Goal: Transaction & Acquisition: Book appointment/travel/reservation

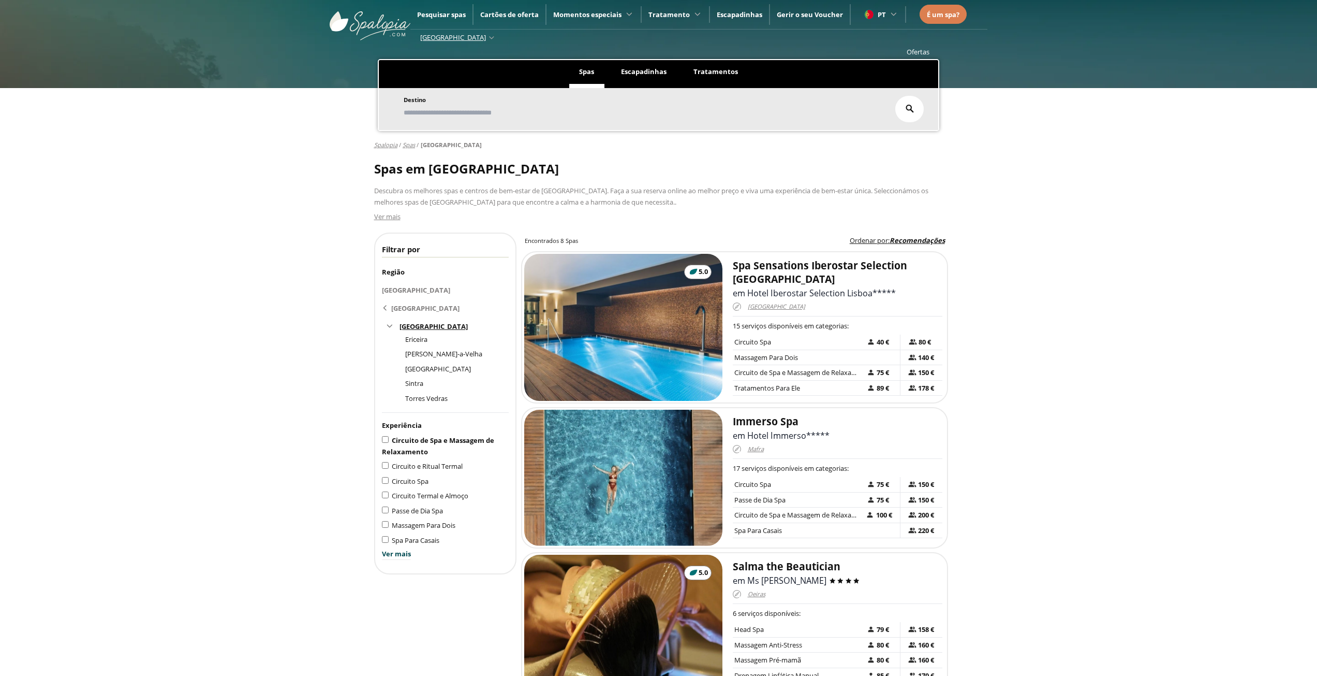
click at [457, 441] on span "Circuito de Spa e Massagem de Relaxamento" at bounding box center [438, 445] width 113 height 21
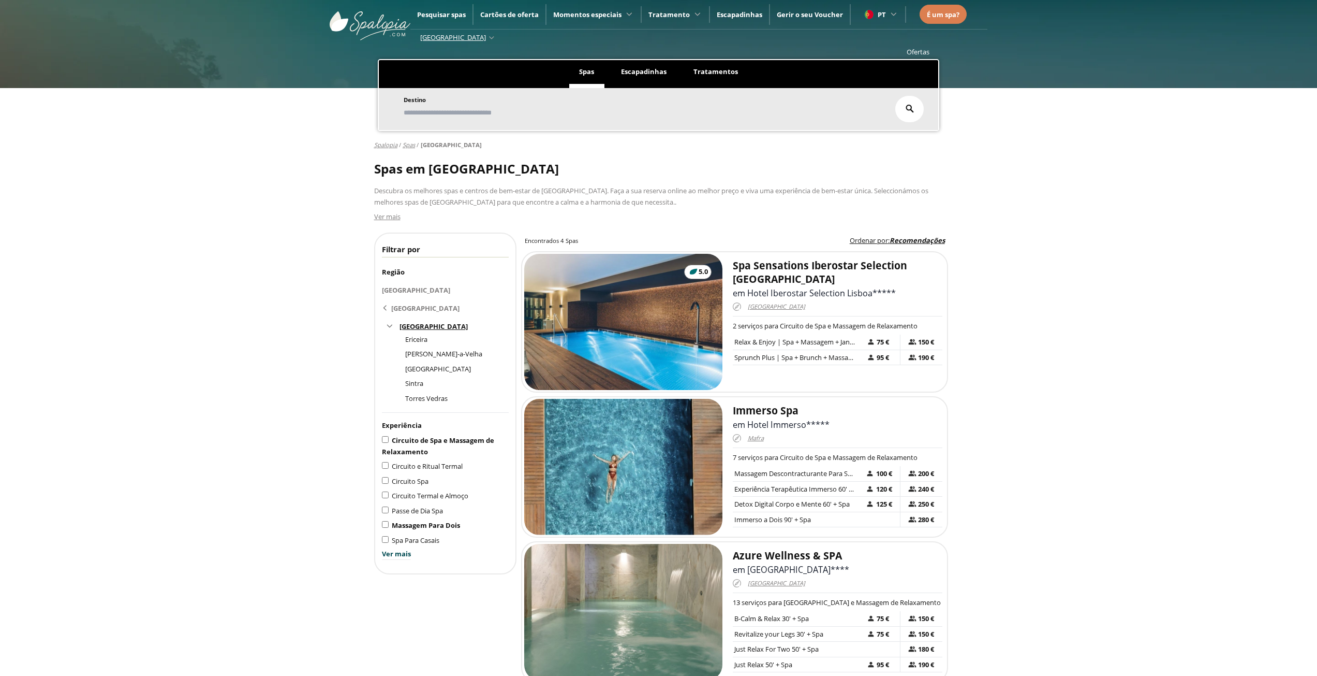
click at [448, 526] on span "Massagem Para Dois" at bounding box center [426, 524] width 68 height 9
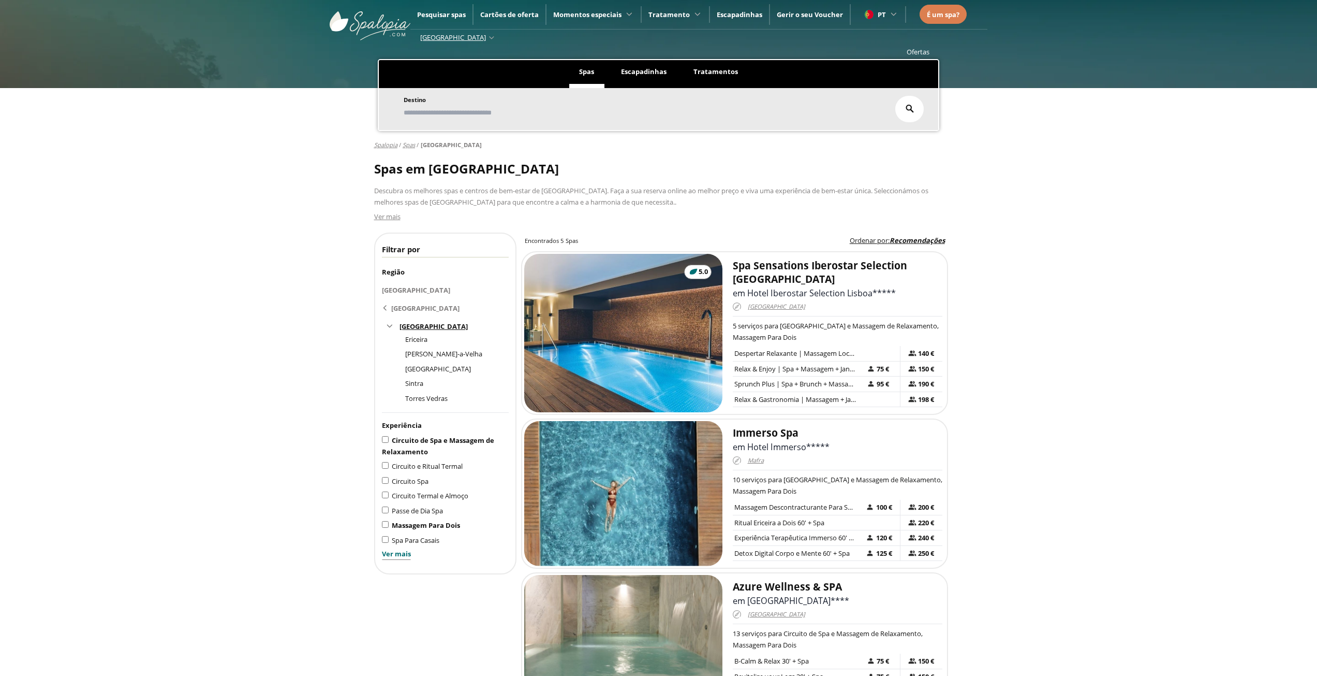
click at [401, 555] on span "Ver mais" at bounding box center [396, 554] width 29 height 10
click at [430, 541] on span "Spa Para Casais" at bounding box center [417, 539] width 51 height 9
click at [905, 239] on span "Recomendações" at bounding box center [917, 240] width 55 height 9
click at [878, 299] on div "Serviço Mais Barato" at bounding box center [885, 296] width 107 height 10
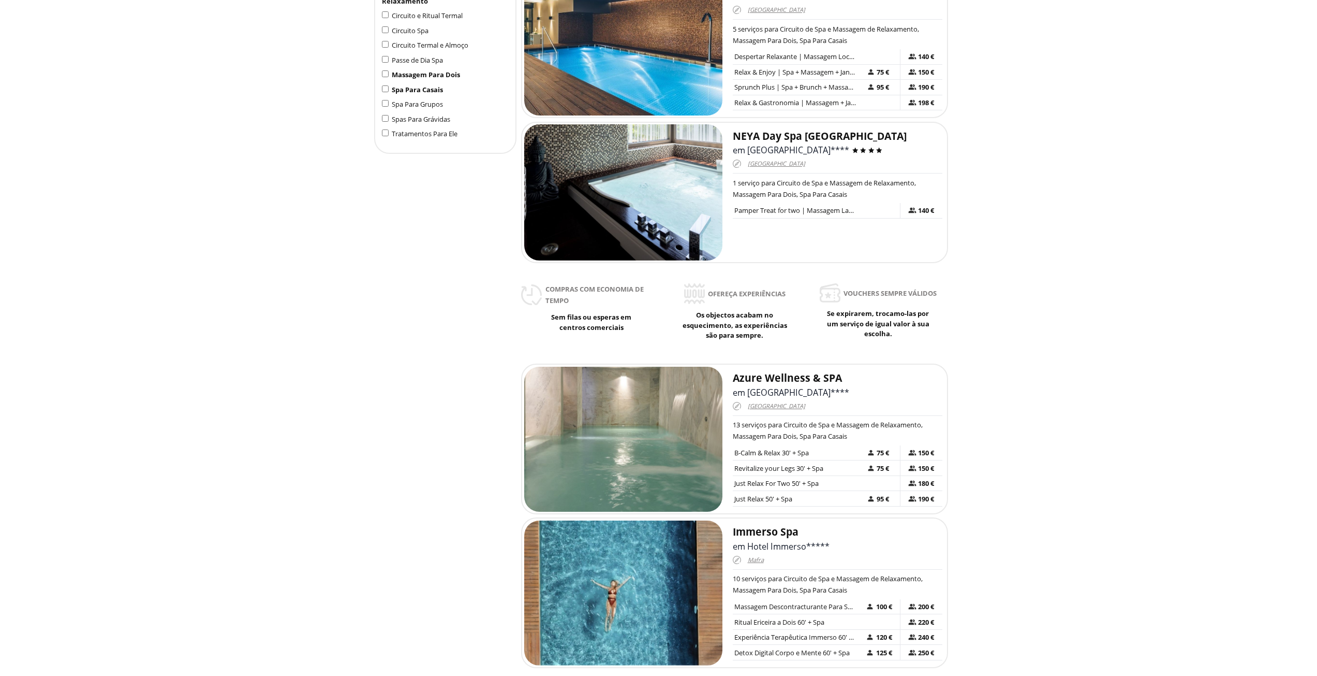
scroll to position [466, 0]
